Goal: Register for event/course

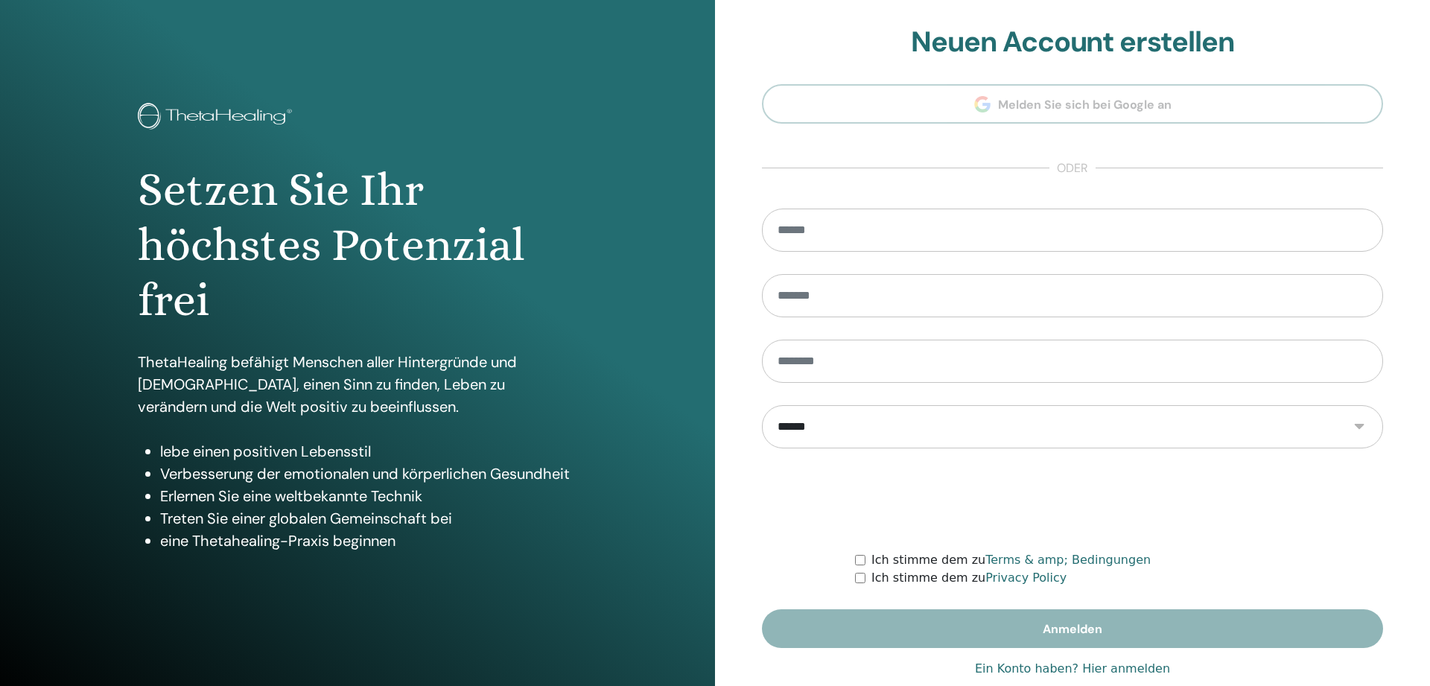
scroll to position [29, 0]
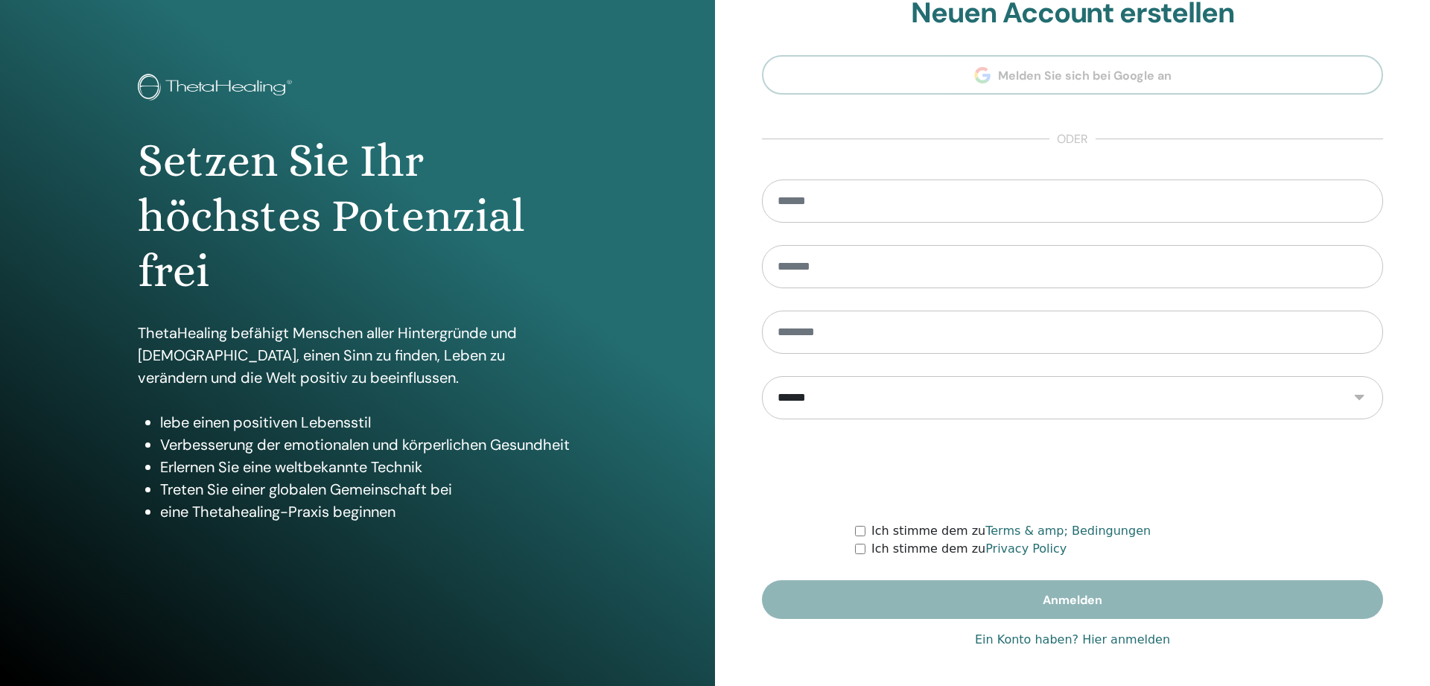
click at [1110, 640] on link "Ein Konto haben? Hier anmelden" at bounding box center [1072, 640] width 195 height 18
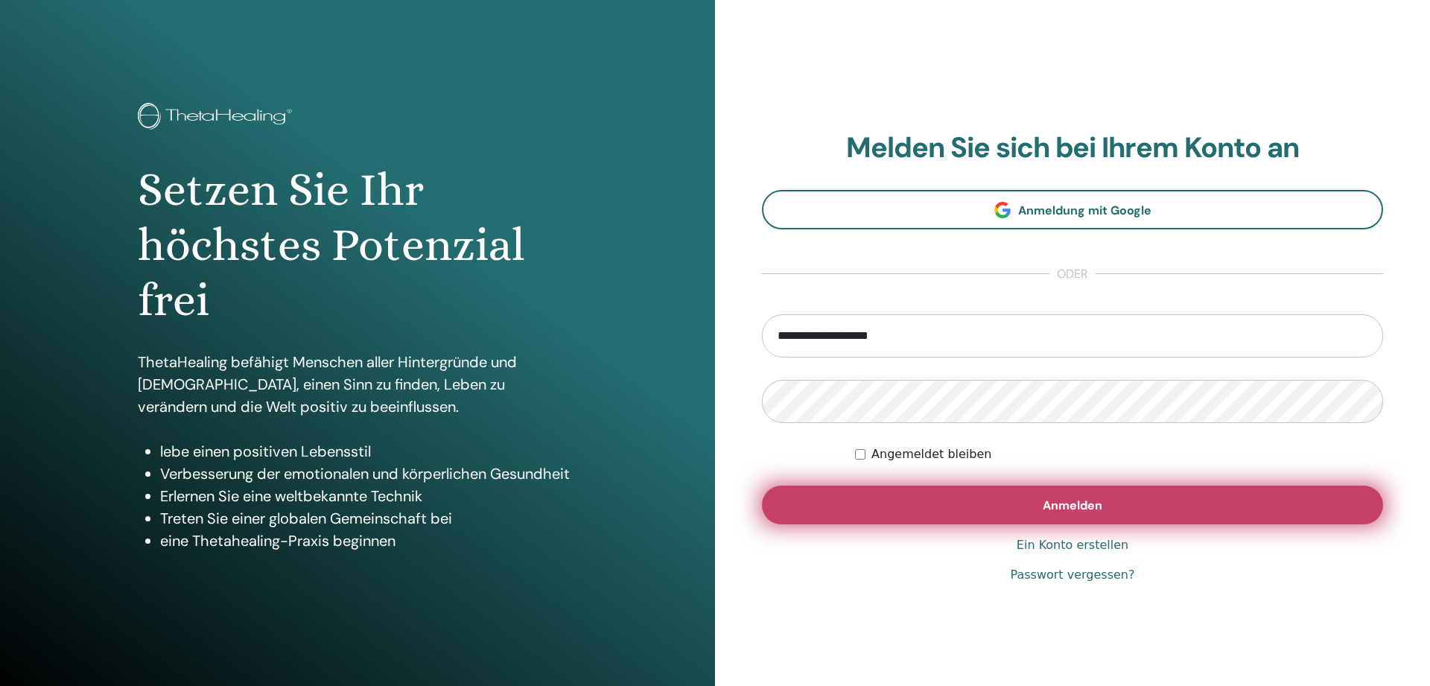
click at [1069, 506] on span "Anmelden" at bounding box center [1072, 505] width 60 height 16
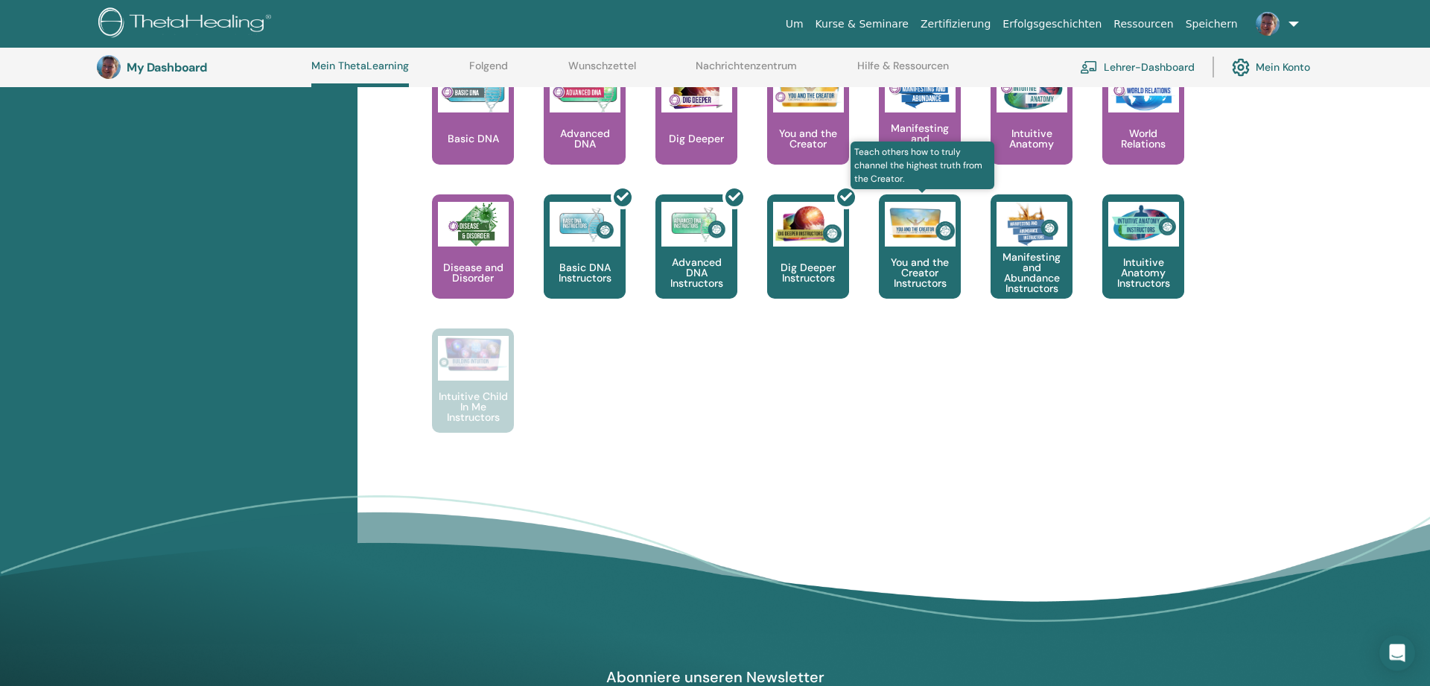
scroll to position [646, 0]
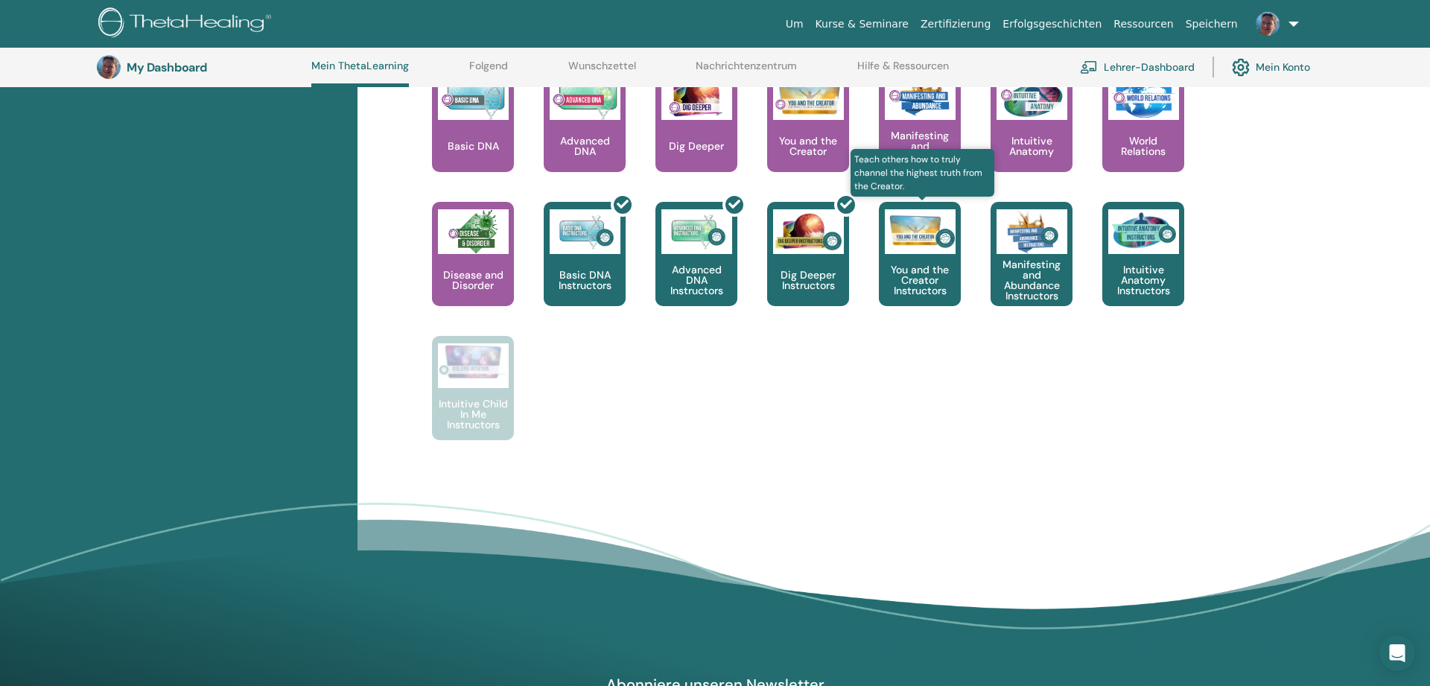
click at [924, 264] on p "You and the Creator Instructors" at bounding box center [920, 279] width 82 height 31
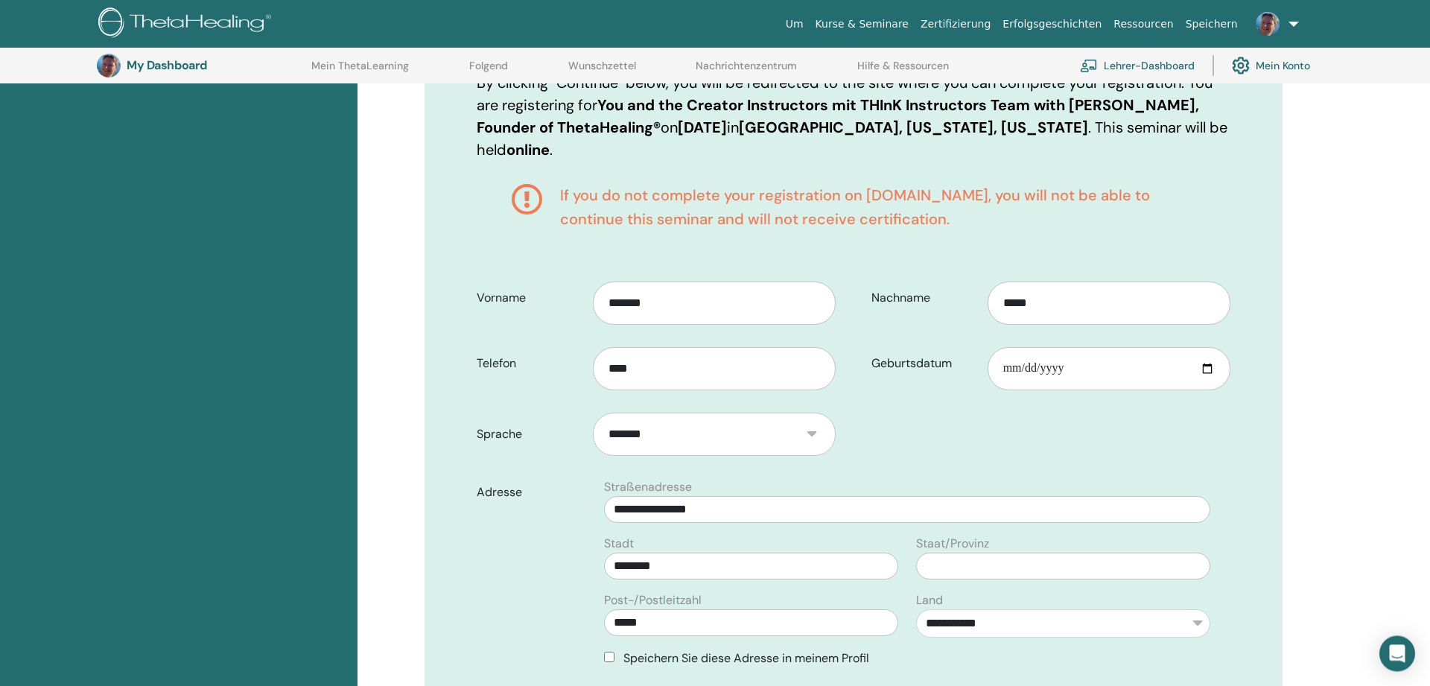
scroll to position [263, 0]
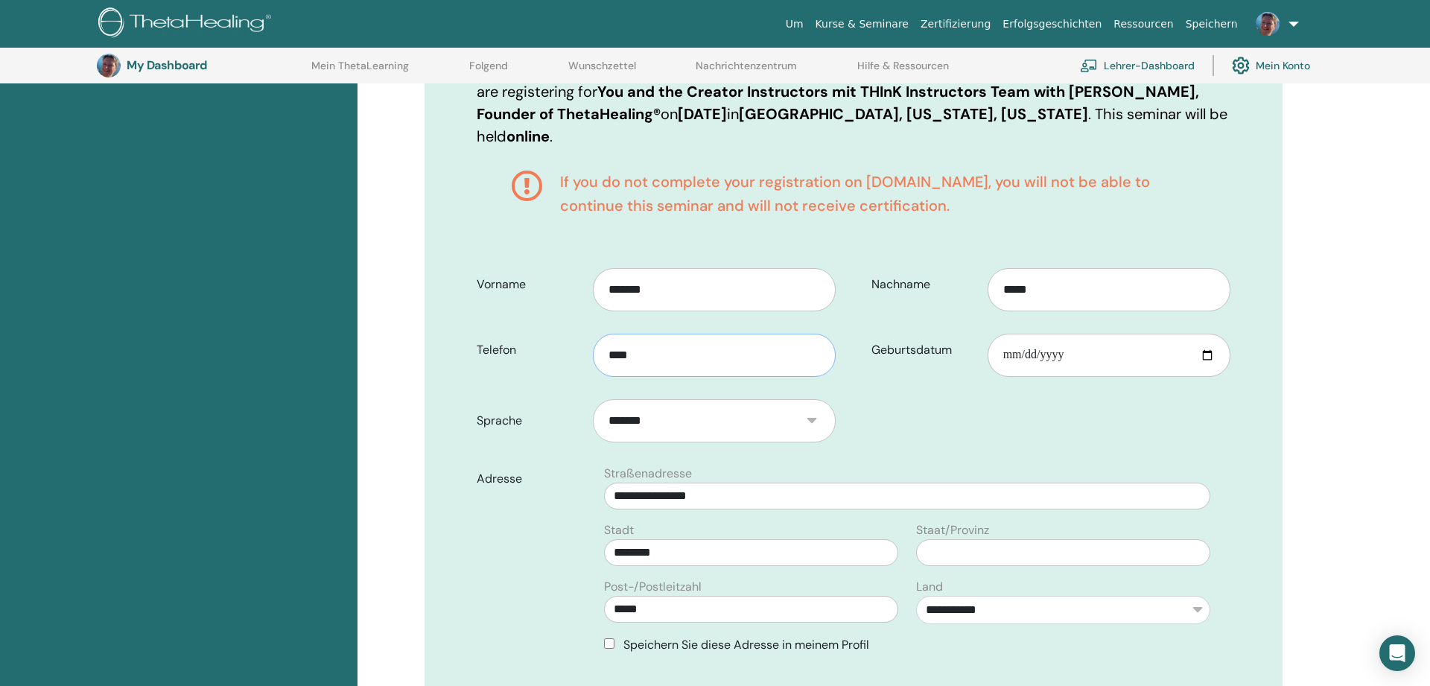
click at [659, 347] on input "****" at bounding box center [714, 355] width 243 height 43
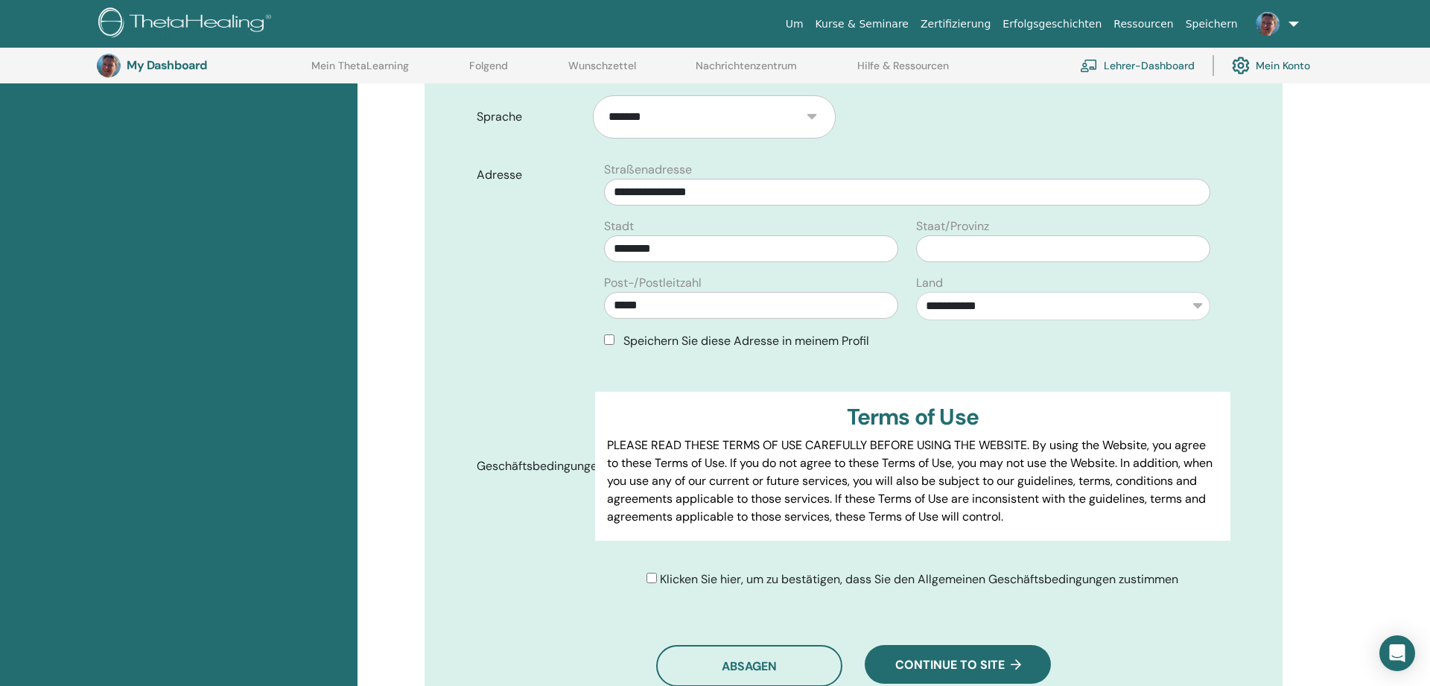
scroll to position [643, 0]
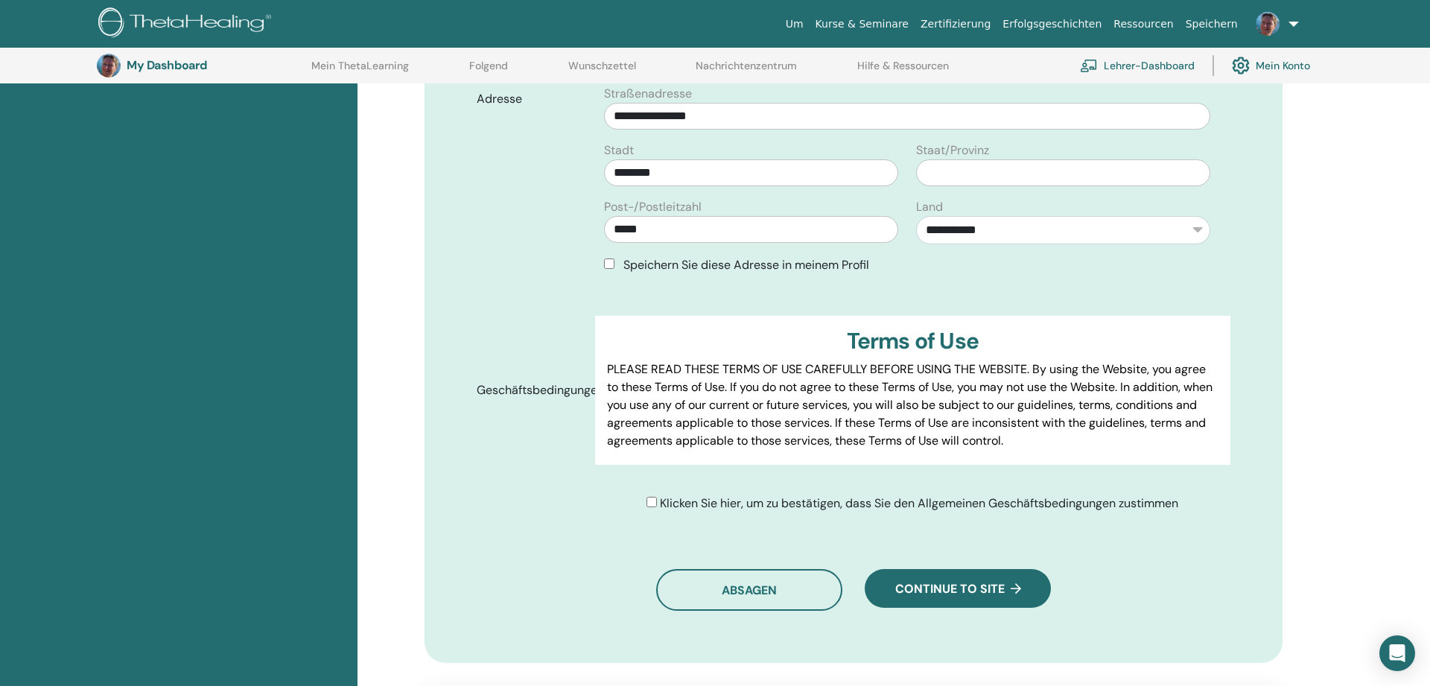
type input "**********"
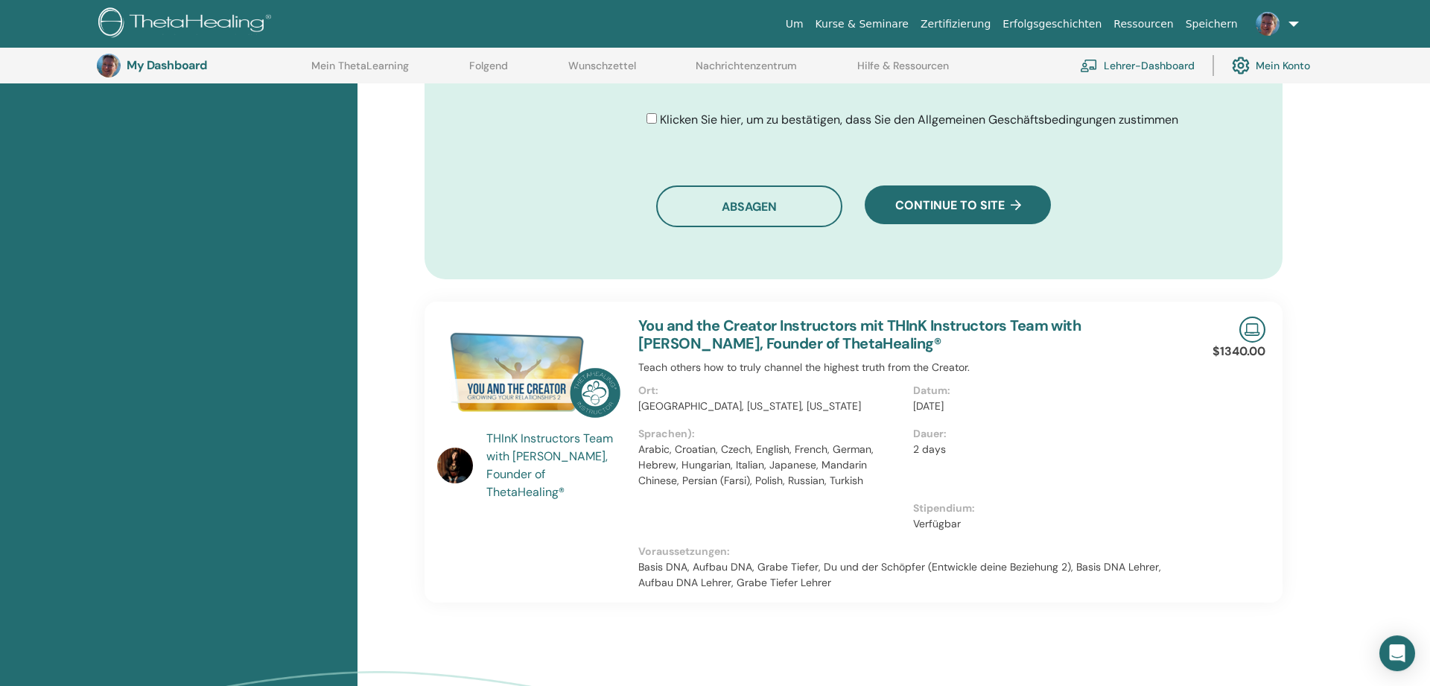
scroll to position [1022, 0]
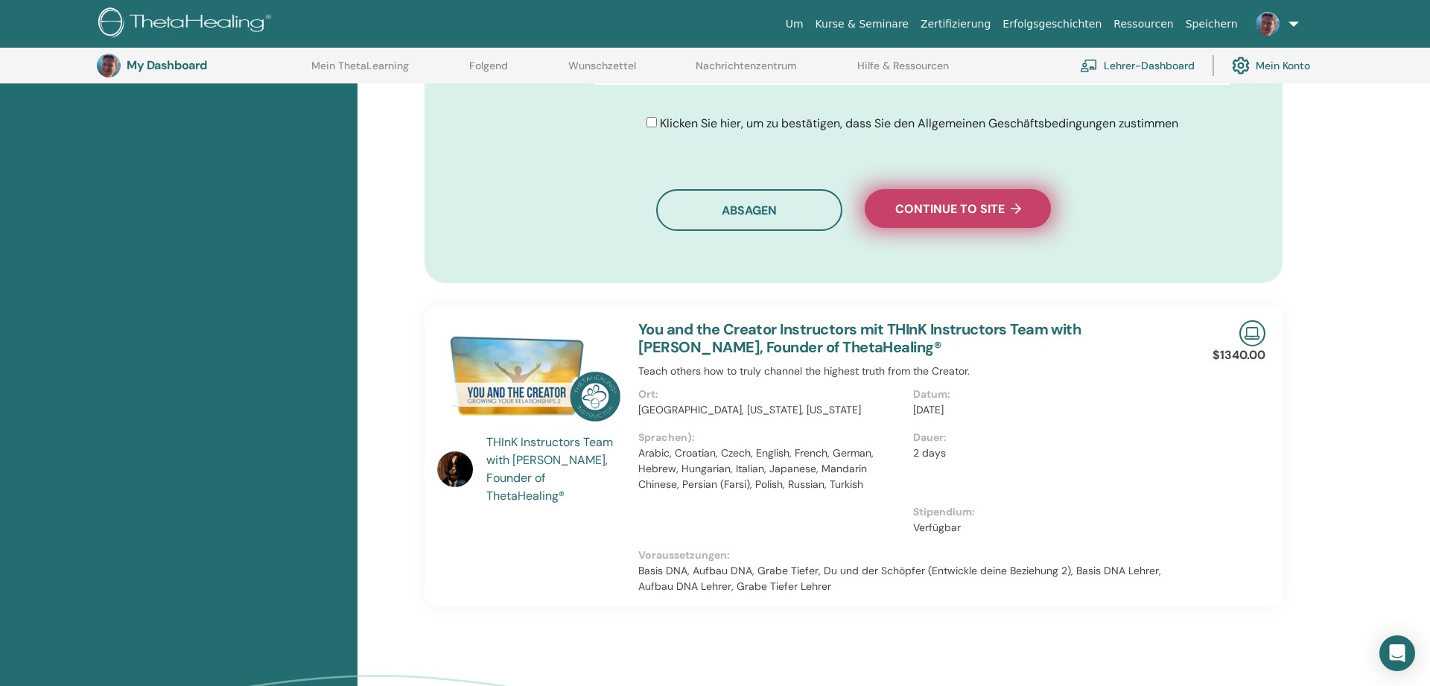
click at [976, 198] on button "Continue to site" at bounding box center [957, 208] width 186 height 39
